Goal: Task Accomplishment & Management: Use online tool/utility

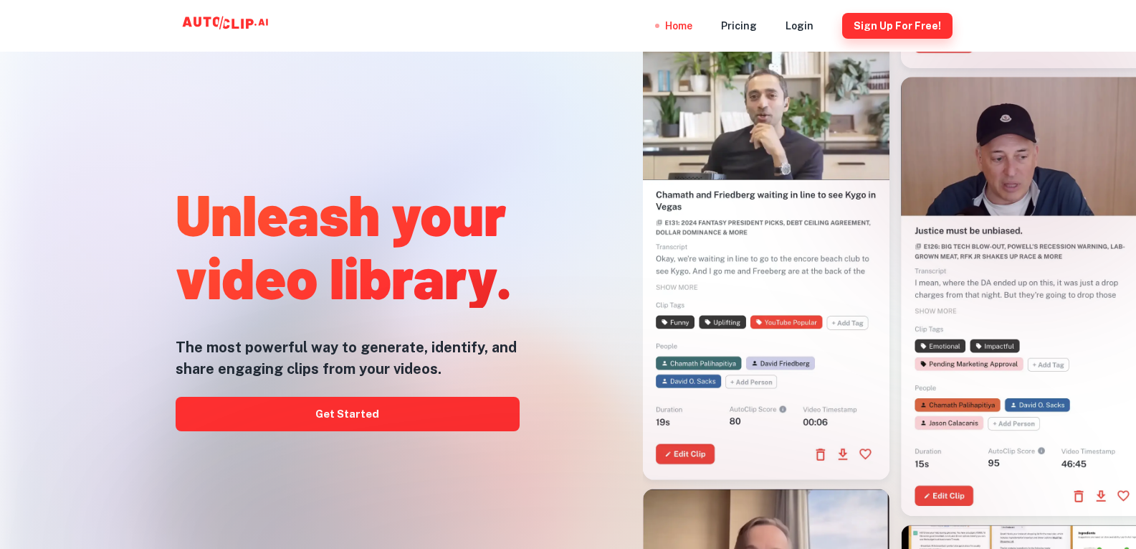
click at [896, 27] on button "Sign Up for free!" at bounding box center [898, 26] width 110 height 26
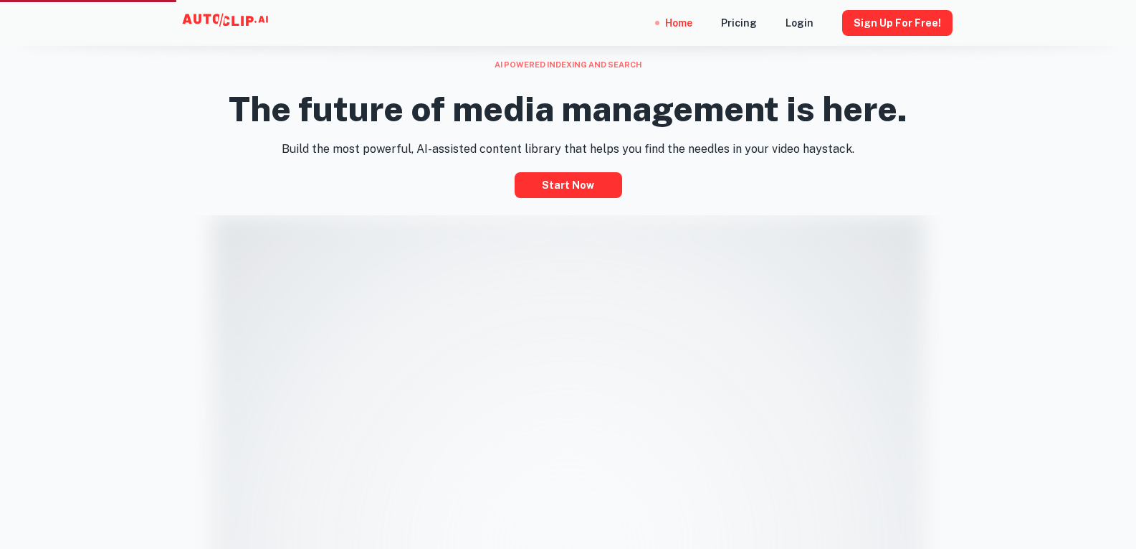
scroll to position [645, 0]
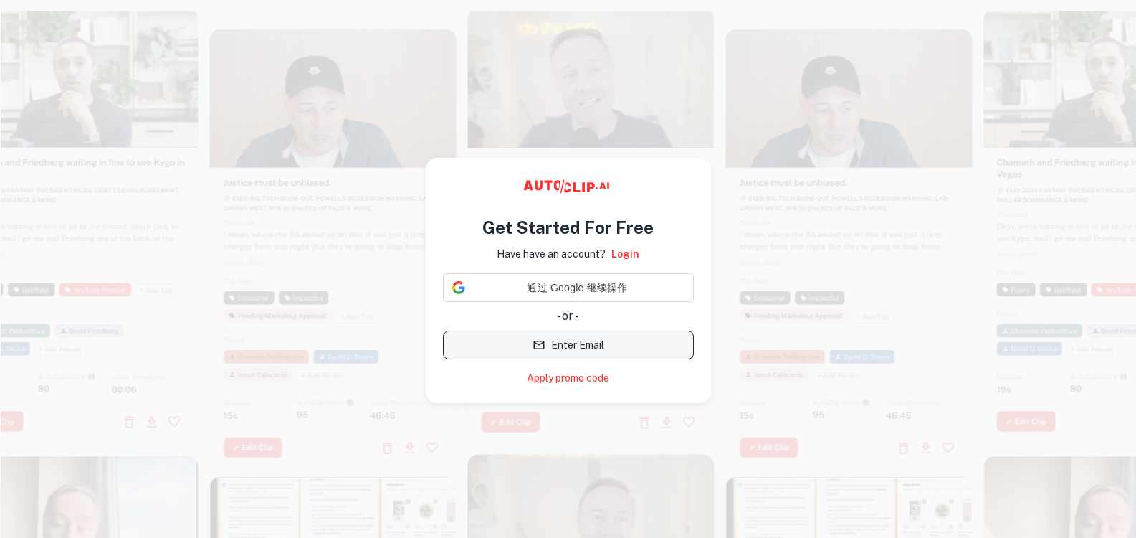
click at [578, 359] on button "Enter Email" at bounding box center [568, 345] width 251 height 29
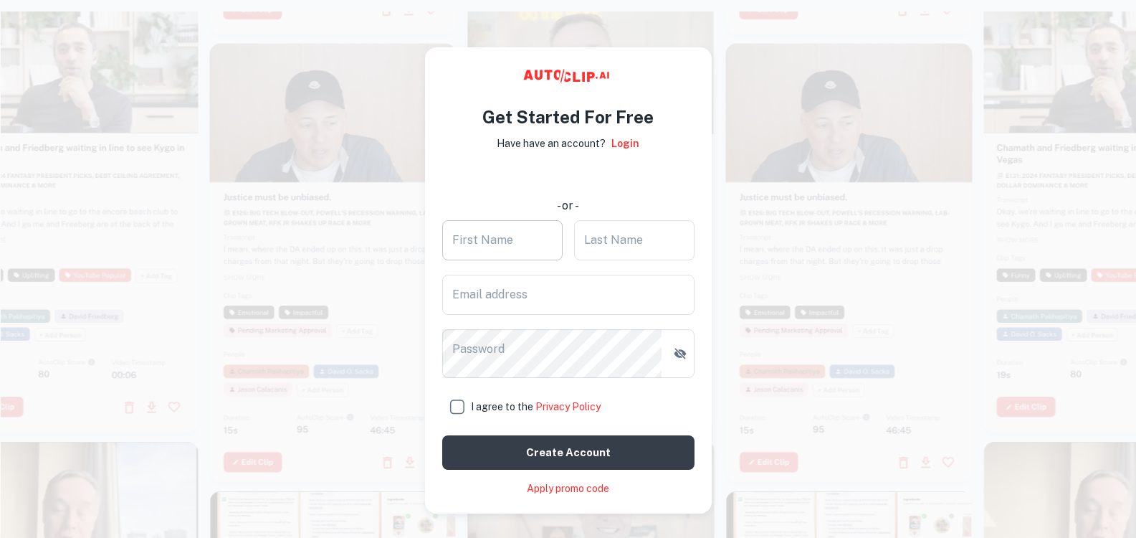
click at [517, 260] on input "First Name" at bounding box center [502, 240] width 120 height 40
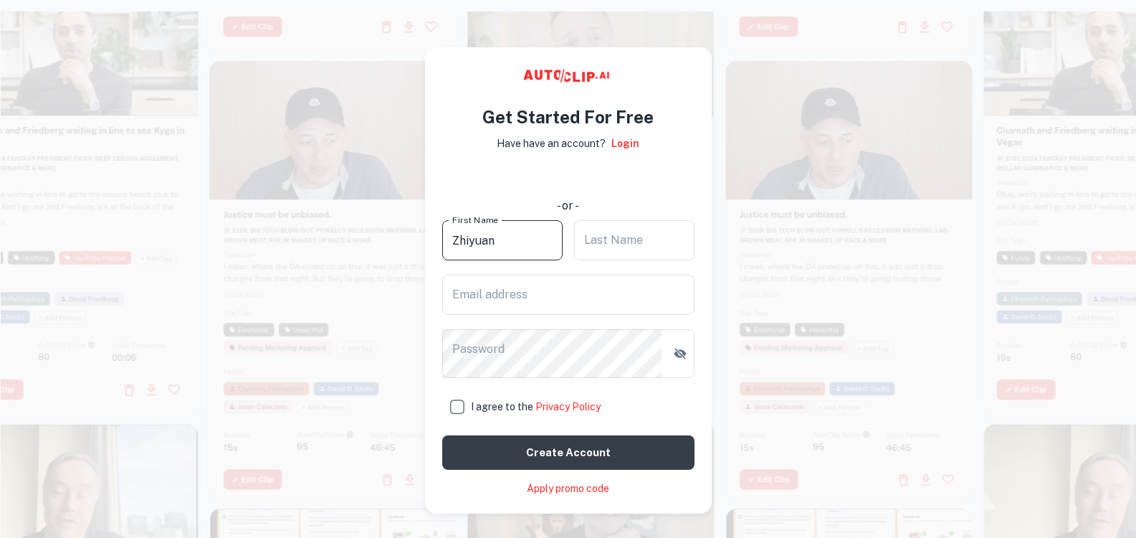
type input "Zhiyuan"
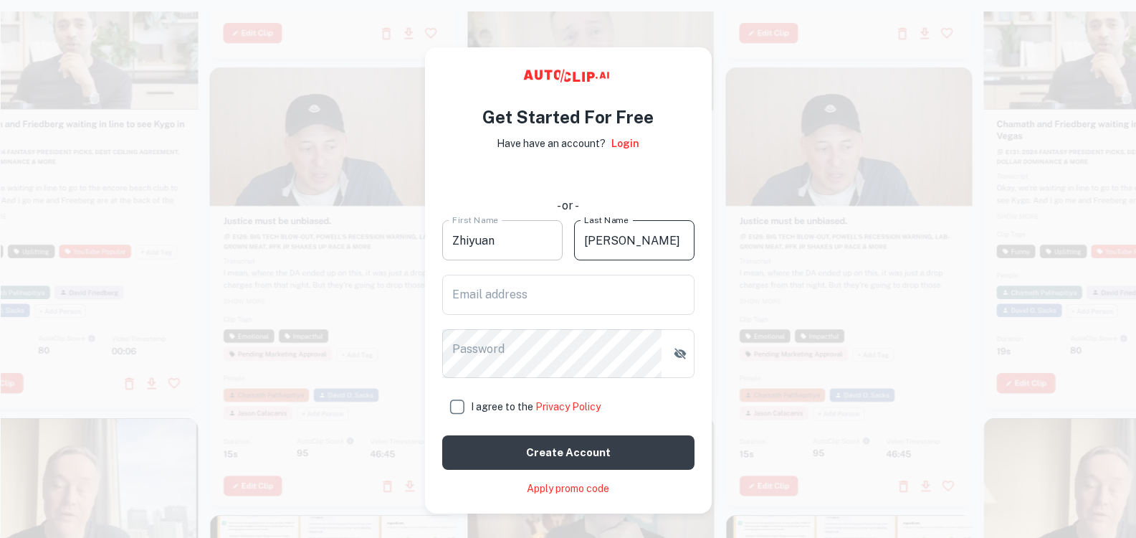
type input "Liang"
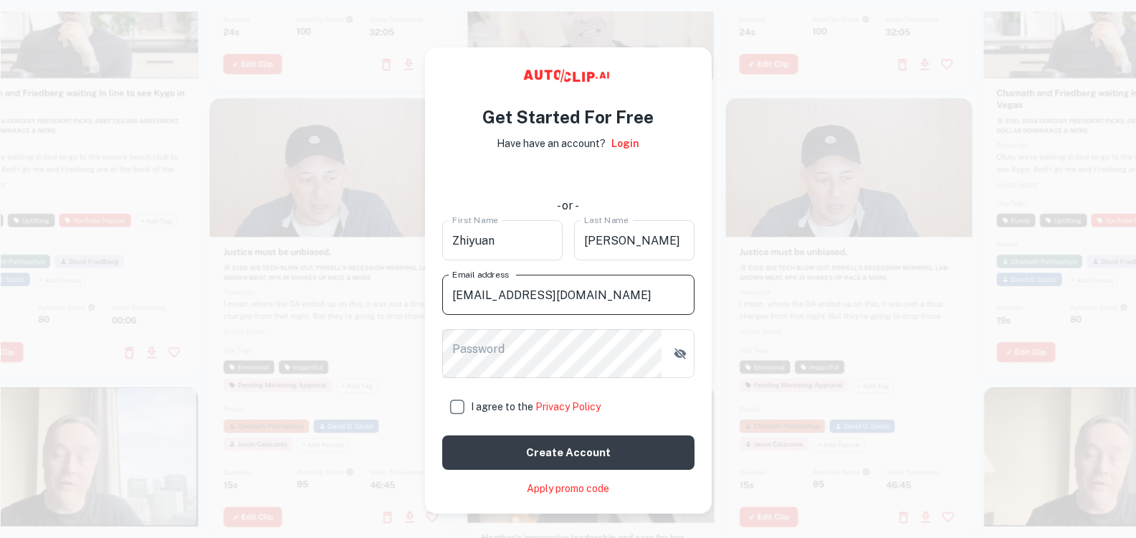
scroll to position [32, 0]
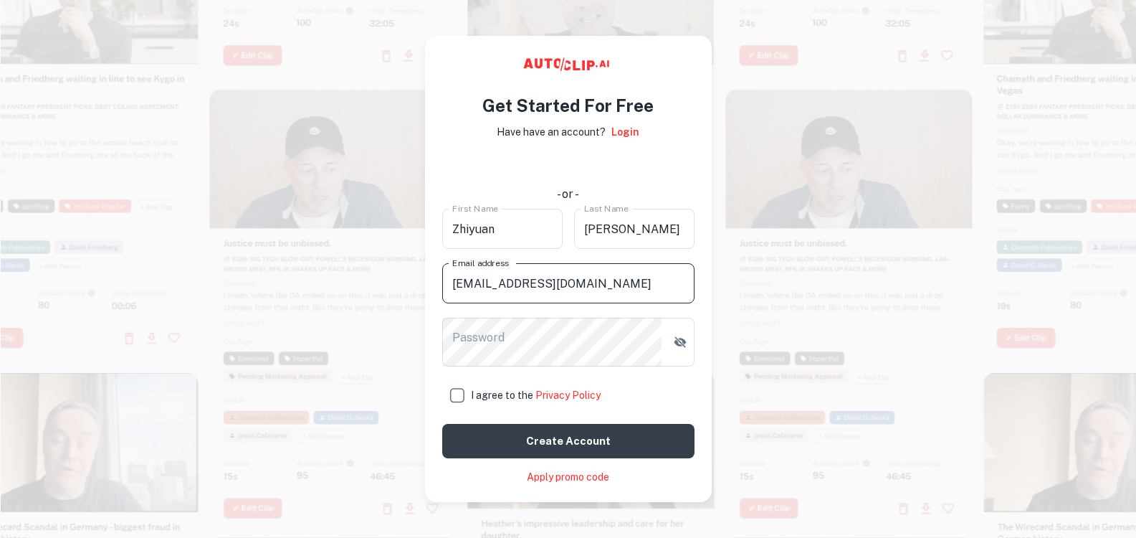
type input "[EMAIL_ADDRESS][DOMAIN_NAME]"
click at [459, 409] on input "I agree to the Privacy Policy" at bounding box center [456, 395] width 29 height 29
checkbox input "true"
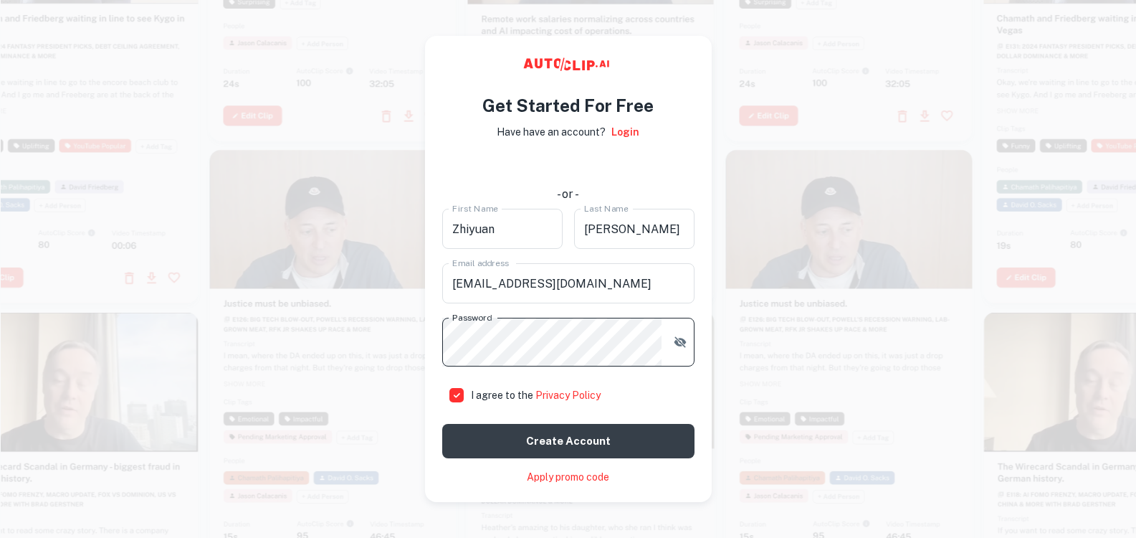
click at [598, 458] on button "Create account" at bounding box center [568, 441] width 252 height 34
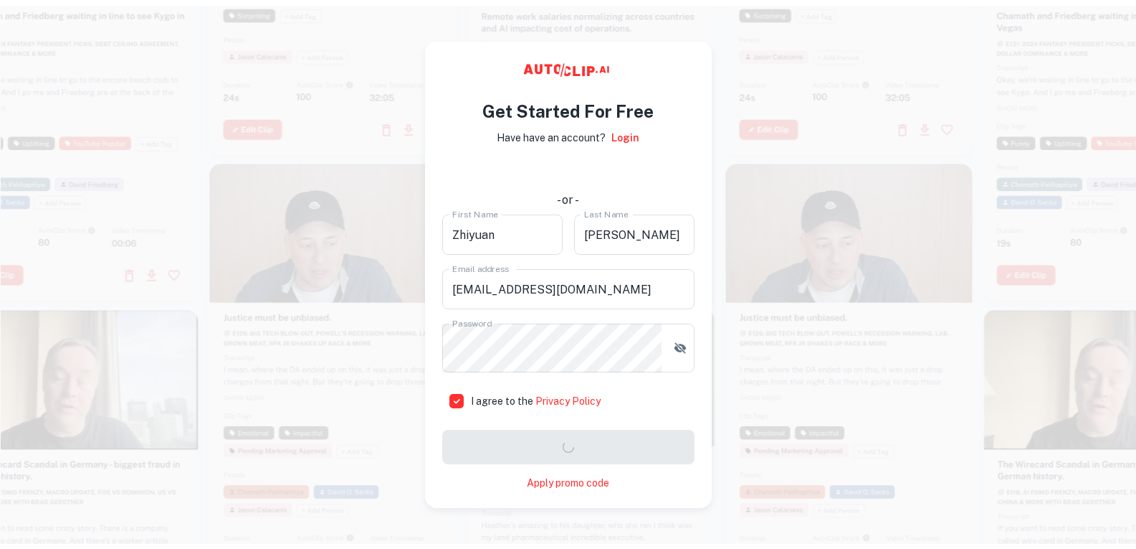
scroll to position [17, 0]
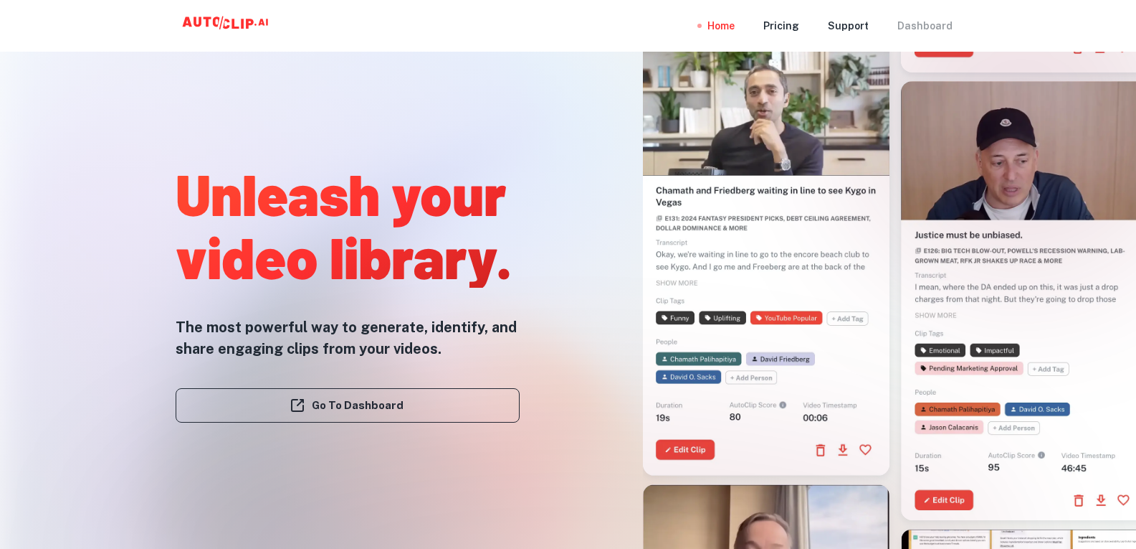
click at [917, 27] on div "Dashboard" at bounding box center [925, 26] width 55 height 52
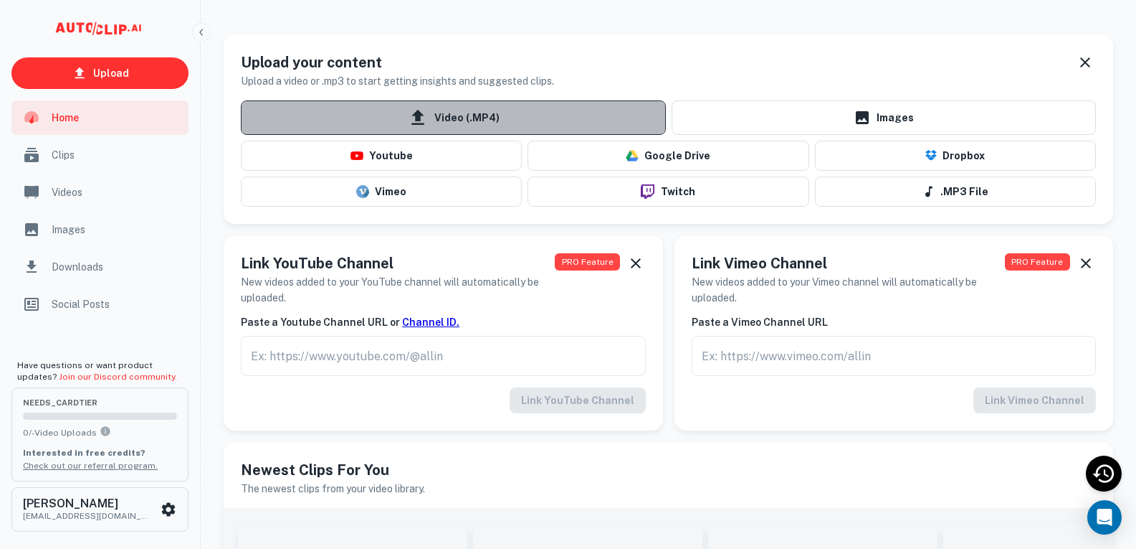
click at [448, 135] on span "Video (.MP4)" at bounding box center [453, 117] width 425 height 34
click at [0, 0] on input "Video (.MP4)" at bounding box center [0, 0] width 0 height 0
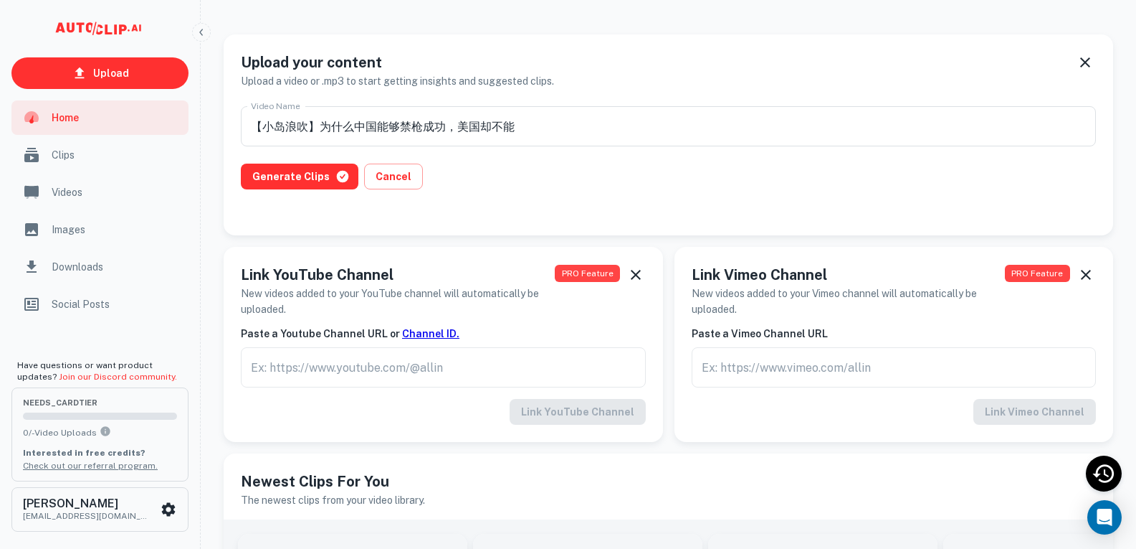
click at [63, 186] on span "Videos" at bounding box center [116, 192] width 128 height 16
